Goal: Information Seeking & Learning: Find contact information

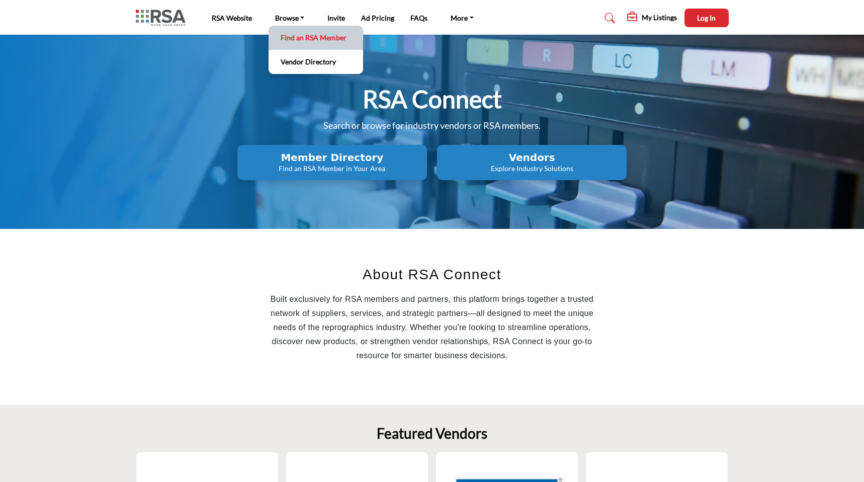
click at [307, 41] on link "Find an RSA Member" at bounding box center [316, 38] width 85 height 14
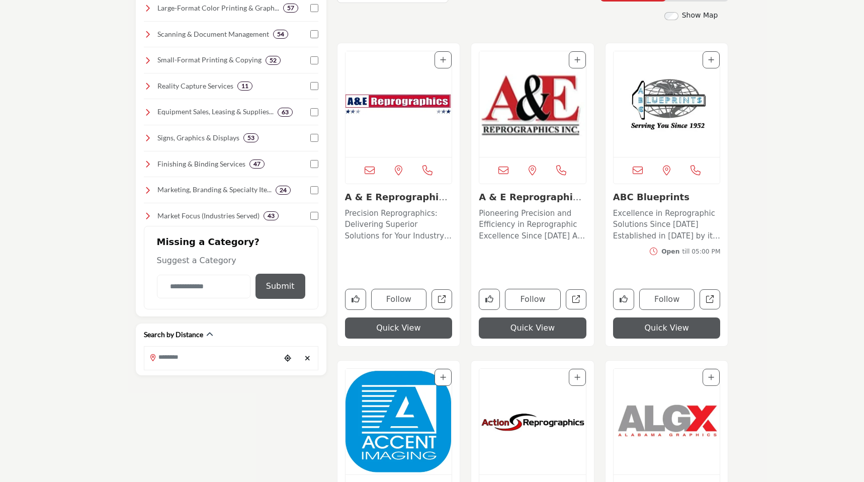
scroll to position [256, 0]
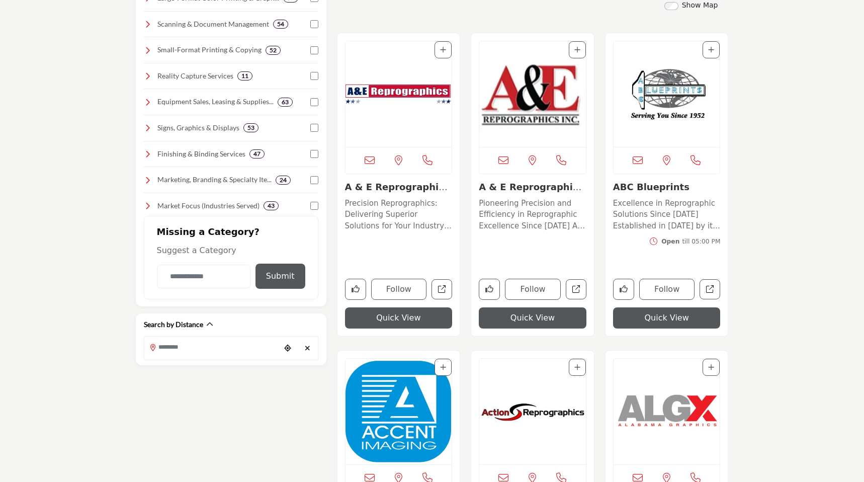
click at [389, 137] on img "Open Listing in new tab" at bounding box center [399, 94] width 107 height 106
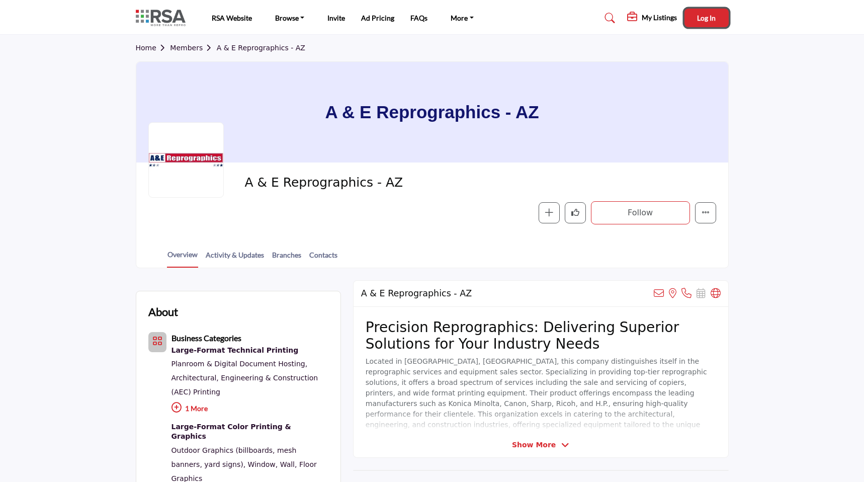
click at [708, 23] on button "Log In" at bounding box center [707, 18] width 44 height 19
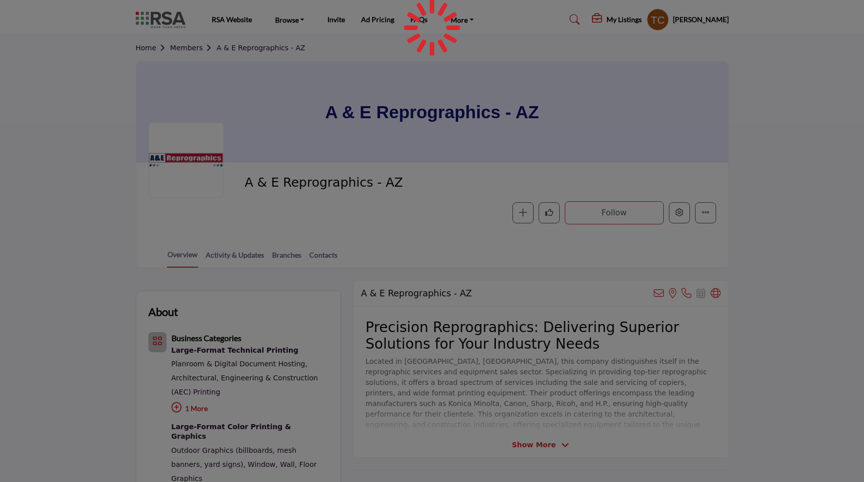
click at [682, 213] on div at bounding box center [432, 241] width 864 height 482
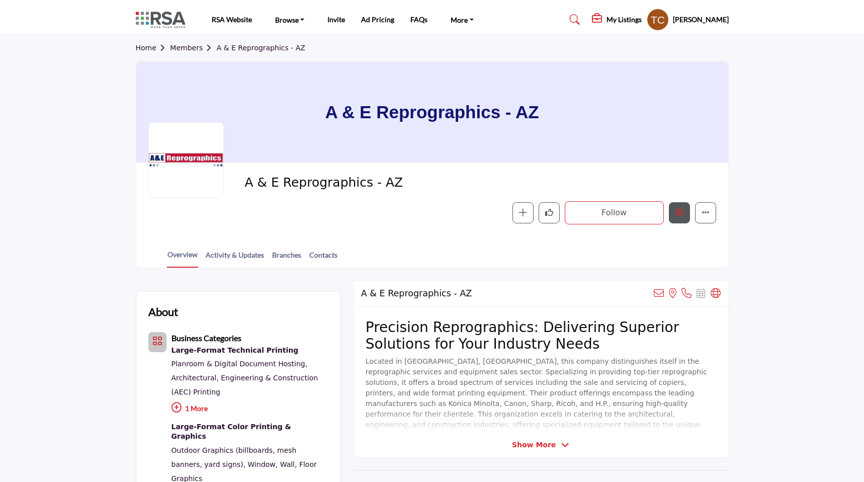
click at [683, 216] on button "Edit company" at bounding box center [679, 212] width 21 height 21
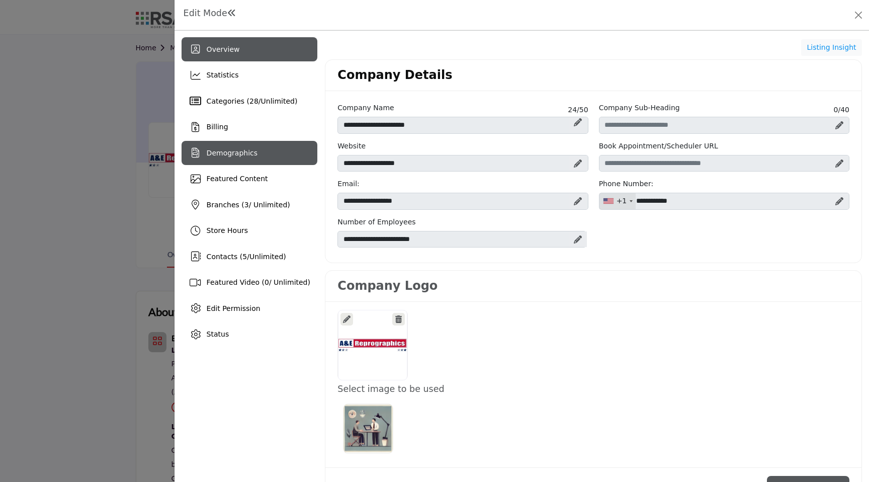
click at [270, 153] on div "Demographics" at bounding box center [250, 153] width 136 height 24
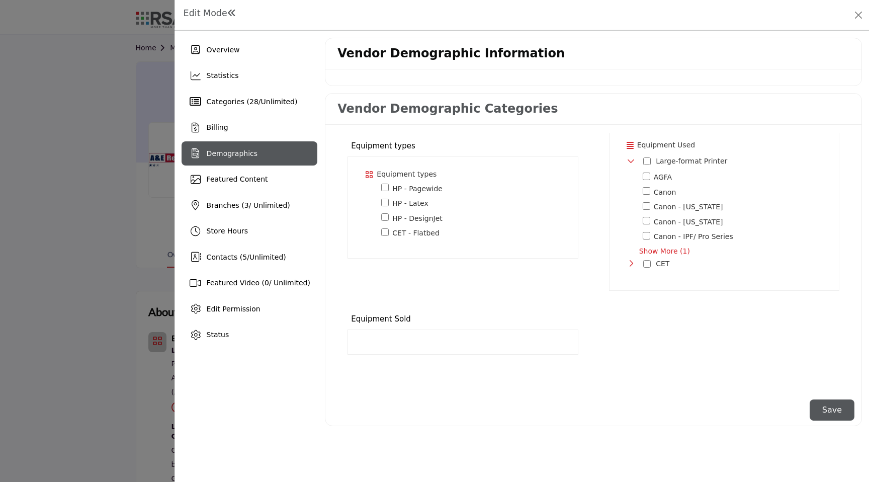
scroll to position [38, 0]
click at [664, 242] on span "Show More (1)" at bounding box center [733, 242] width 188 height 11
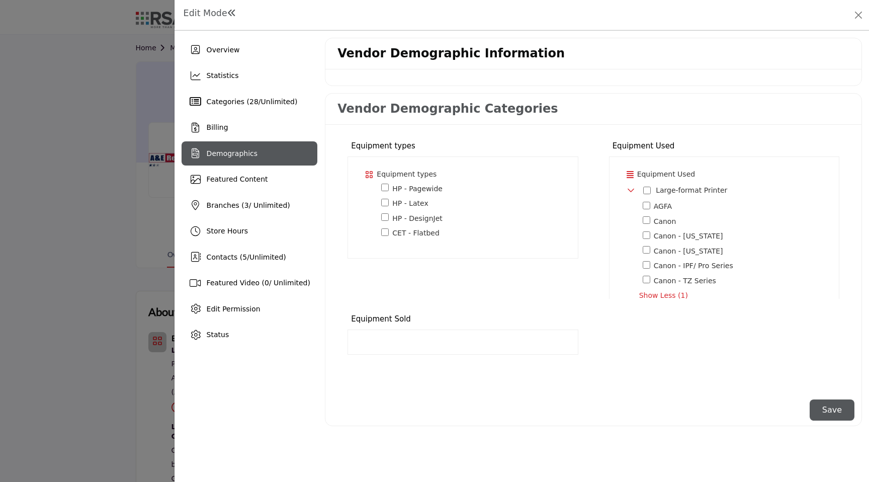
click at [628, 171] on icon at bounding box center [630, 175] width 7 height 8
click at [857, 15] on button "Close" at bounding box center [859, 15] width 14 height 14
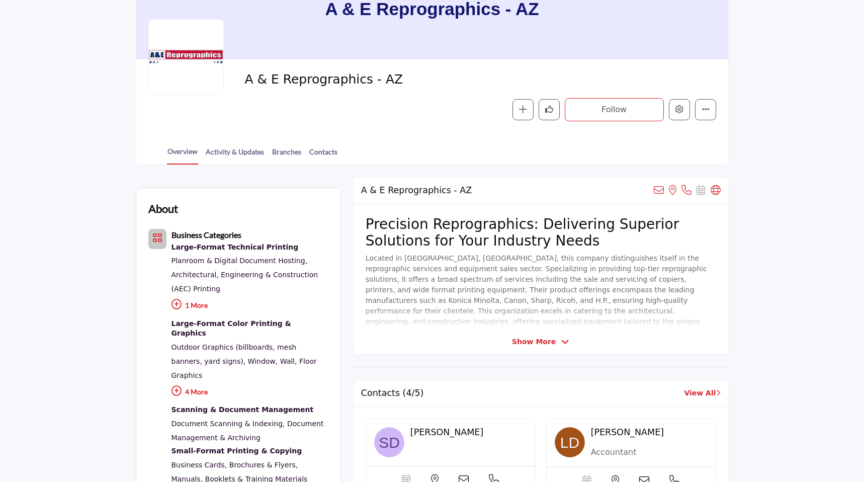
scroll to position [87, 0]
